Goal: Task Accomplishment & Management: Manage account settings

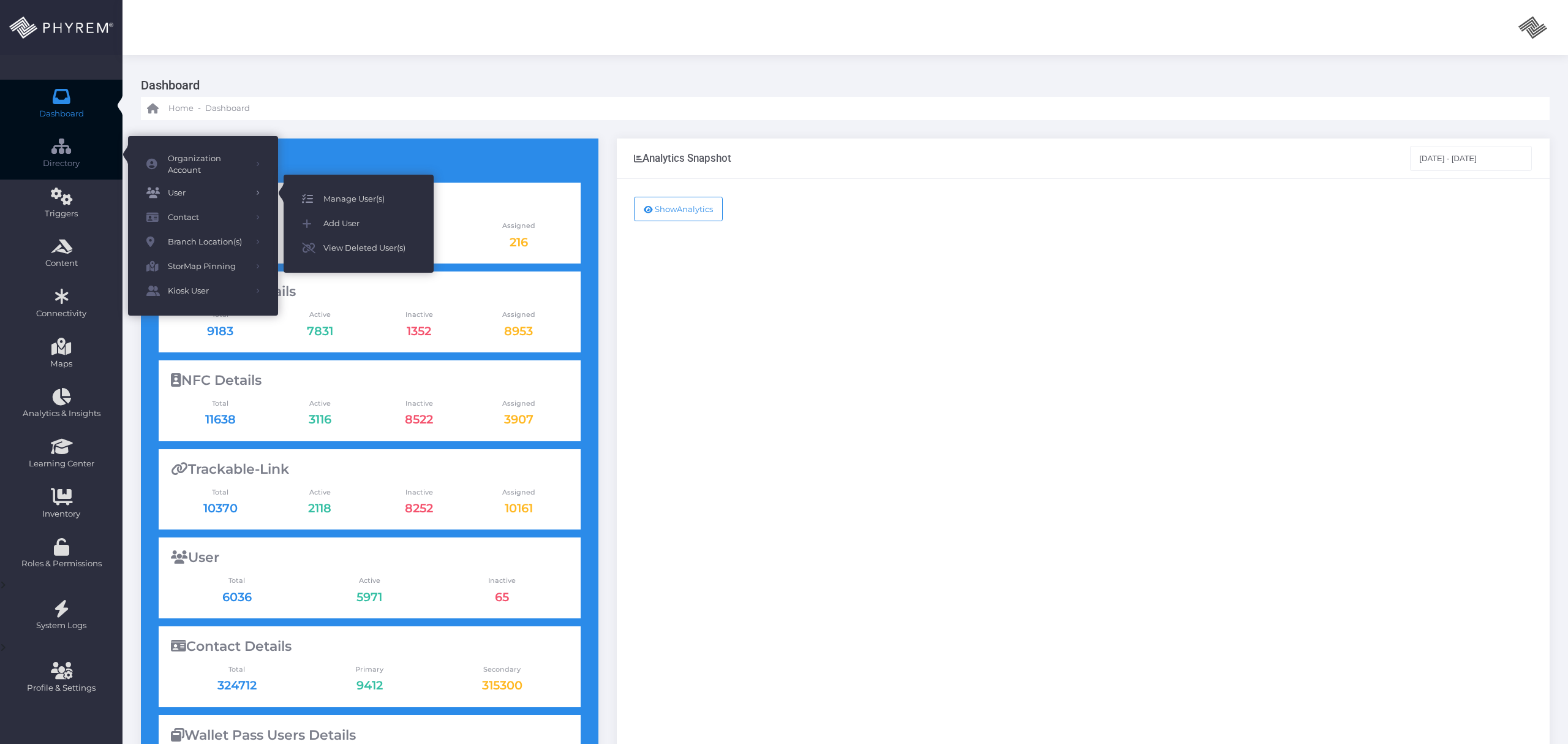
click at [323, 191] on span "Manage User(s)" at bounding box center [369, 199] width 92 height 16
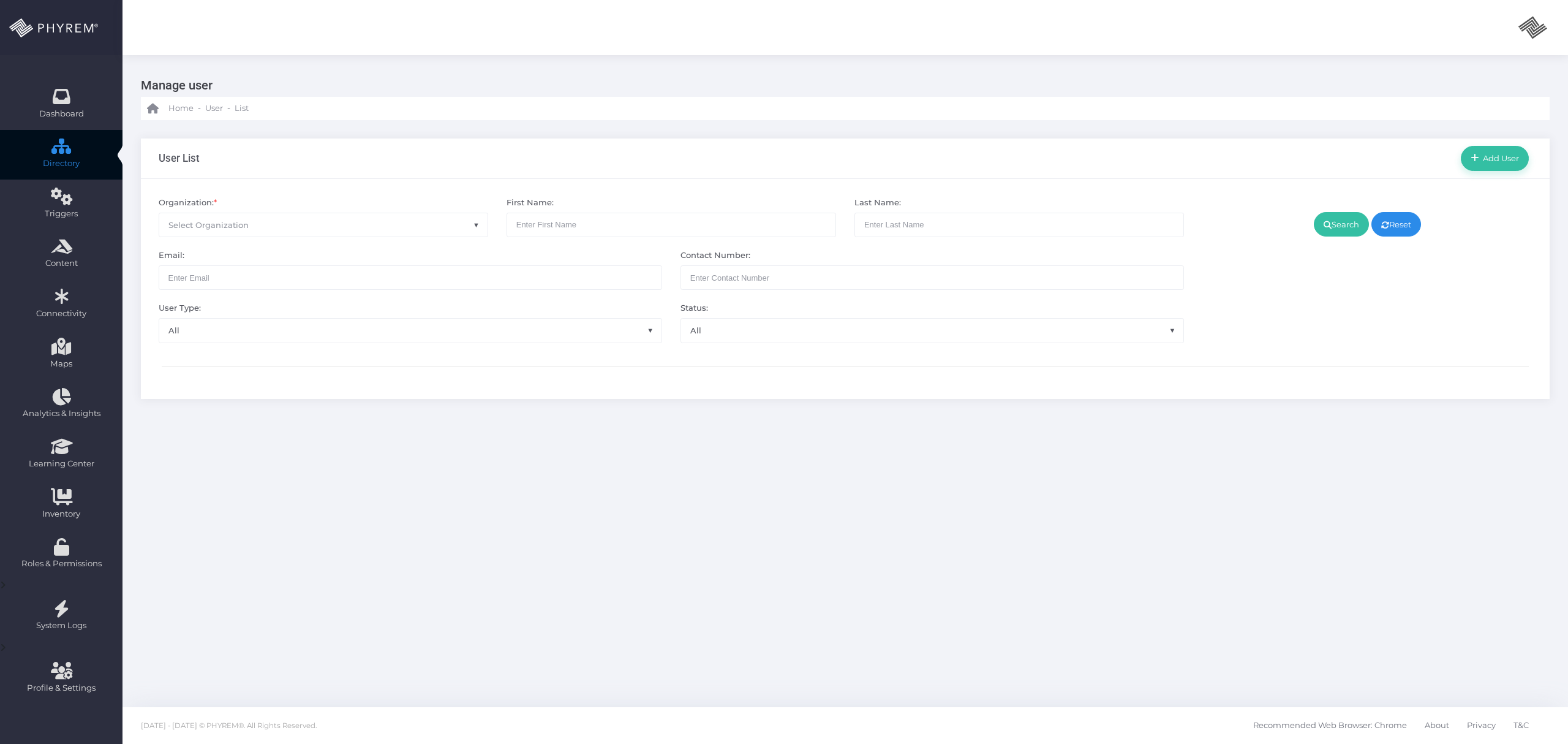
click at [268, 232] on span "Select Organization" at bounding box center [323, 225] width 329 height 24
type input "additional"
select select "4851"
click at [1343, 226] on link "Search" at bounding box center [1341, 223] width 55 height 24
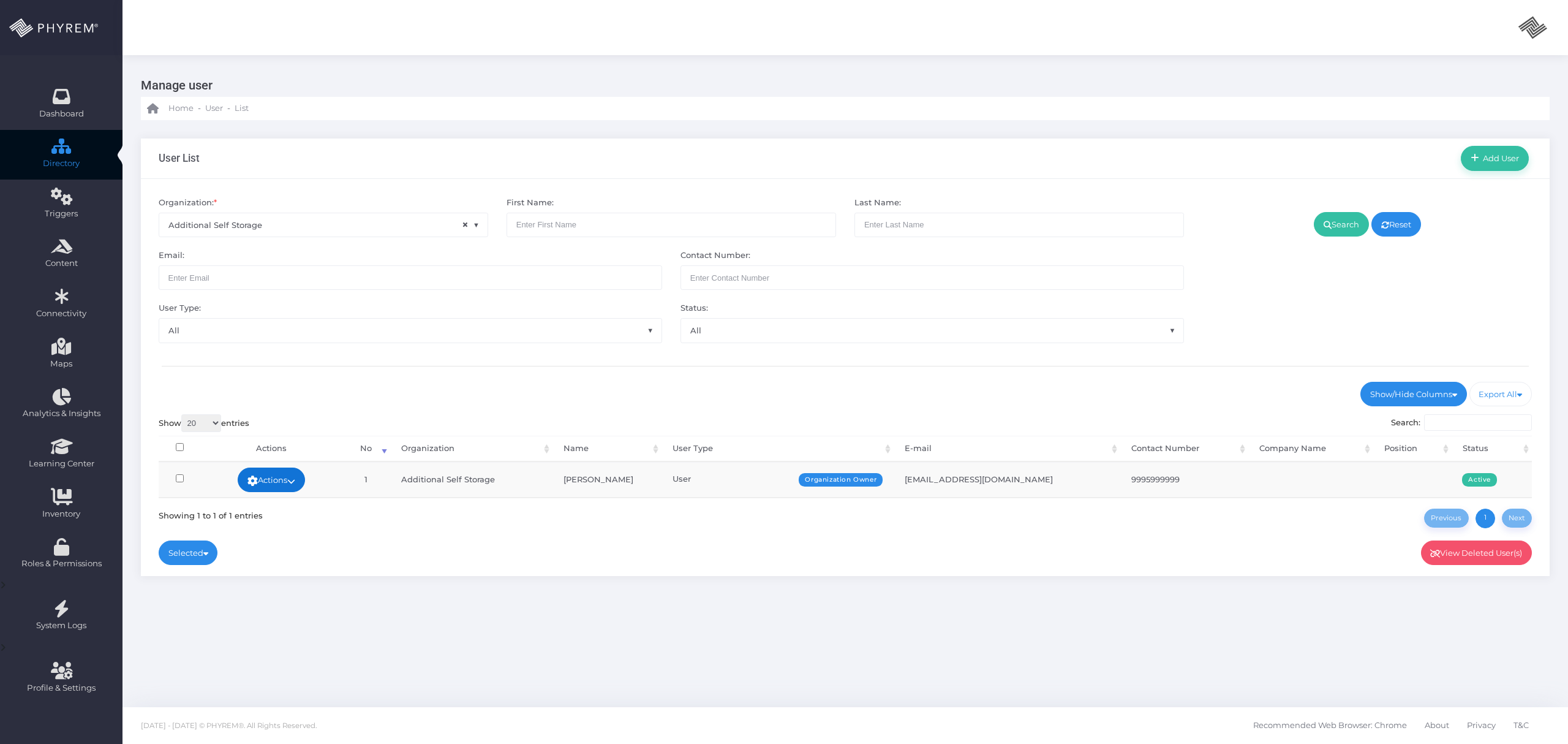
click at [296, 481] on icon at bounding box center [291, 481] width 8 height 0
click at [288, 569] on link "Sign In" at bounding box center [269, 573] width 79 height 24
